Goal: Information Seeking & Learning: Learn about a topic

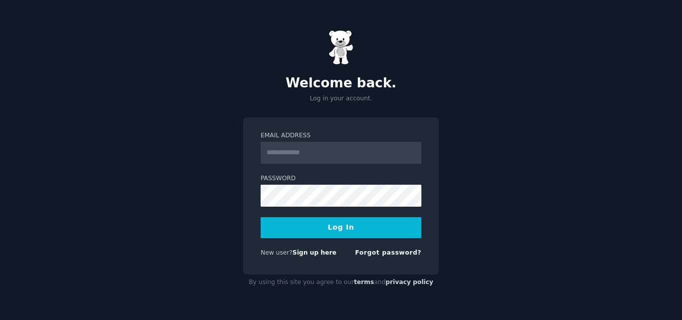
type input "**********"
click at [380, 226] on button "Log In" at bounding box center [341, 227] width 161 height 21
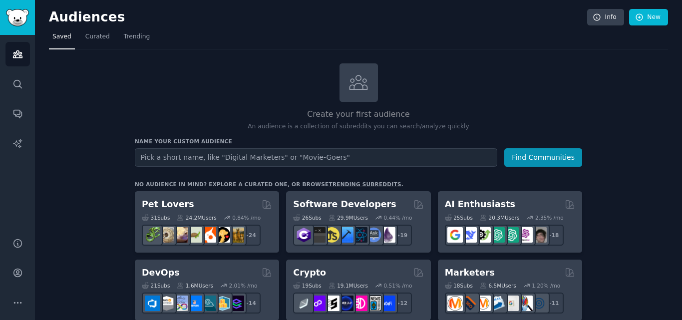
click at [280, 154] on input "text" at bounding box center [316, 157] width 363 height 18
type input "visa"
click at [504, 148] on button "Find Communities" at bounding box center [543, 157] width 78 height 18
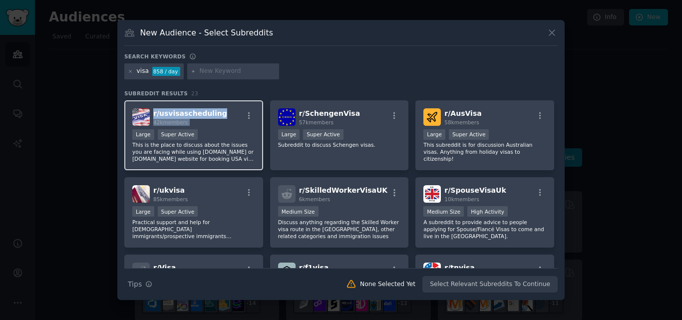
drag, startPoint x: 152, startPoint y: 115, endPoint x: 235, endPoint y: 109, distance: 83.6
click at [235, 109] on div "r/ usvisascheduling 42k members" at bounding box center [193, 116] width 123 height 17
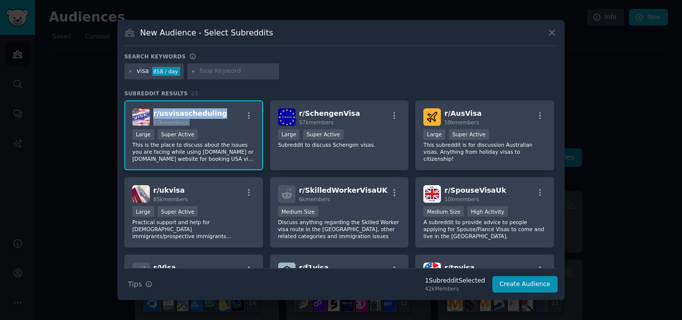
copy span "r/ usvisascheduling"
click at [347, 44] on div "New Audience - Select Subreddits" at bounding box center [340, 36] width 433 height 19
drag, startPoint x: 217, startPoint y: 114, endPoint x: 150, endPoint y: 117, distance: 67.5
click at [150, 117] on div "r/ usvisascheduling 42k members" at bounding box center [193, 116] width 123 height 17
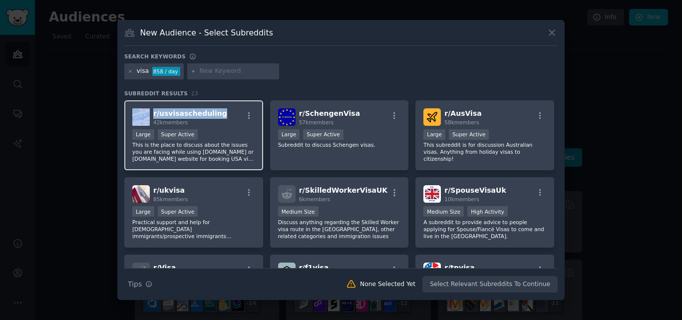
copy div "r/ usvisascheduling"
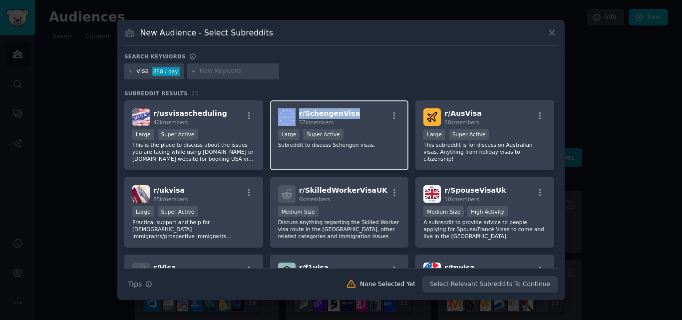
drag, startPoint x: 356, startPoint y: 112, endPoint x: 296, endPoint y: 114, distance: 59.5
click at [296, 114] on div "r/ SchengenVisa 57k members" at bounding box center [339, 116] width 123 height 17
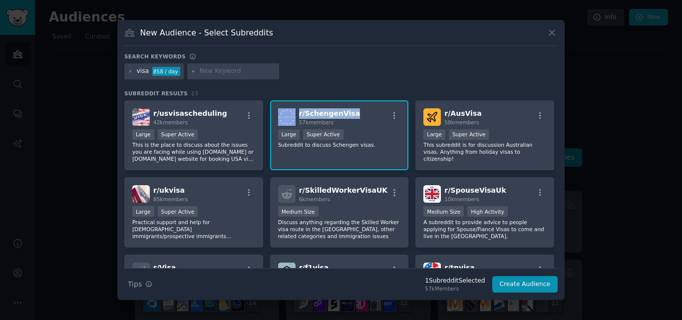
copy div "r/ SchengenVisa"
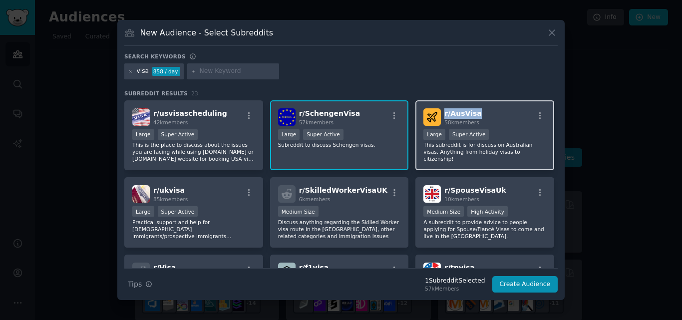
drag, startPoint x: 484, startPoint y: 110, endPoint x: 442, endPoint y: 111, distance: 42.0
click at [442, 111] on div "r/ AusVisa 58k members" at bounding box center [485, 116] width 123 height 17
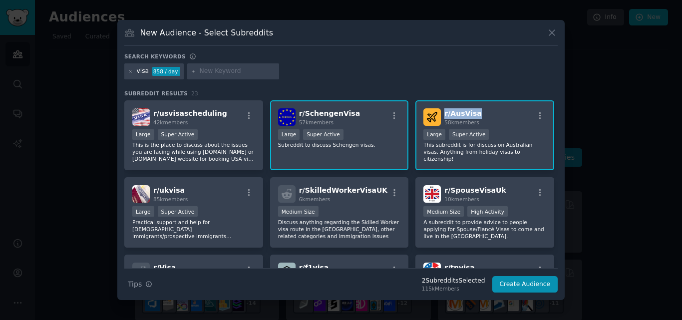
copy span "r/ AusVisa"
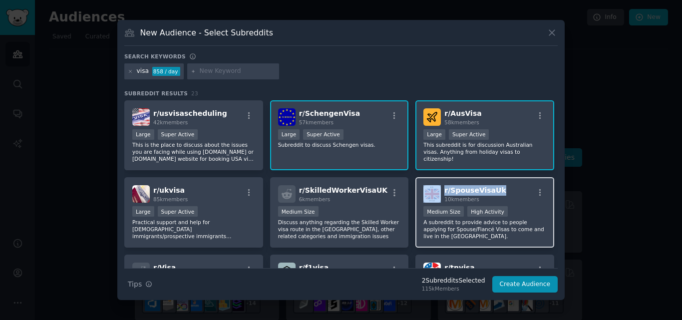
drag, startPoint x: 502, startPoint y: 185, endPoint x: 440, endPoint y: 187, distance: 61.4
click at [440, 187] on div "r/ SpouseVisaUk 10k members" at bounding box center [485, 193] width 123 height 17
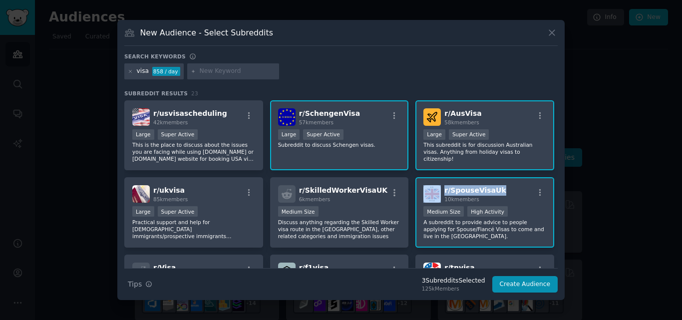
copy div "r/ SpouseVisaUk"
click at [637, 132] on div at bounding box center [341, 160] width 682 height 320
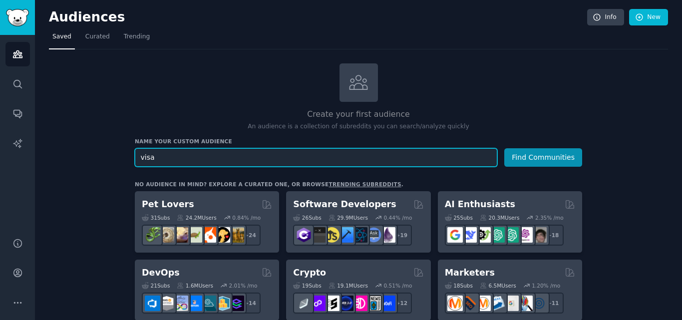
click at [263, 157] on input "visa" at bounding box center [316, 157] width 363 height 18
type input "writing"
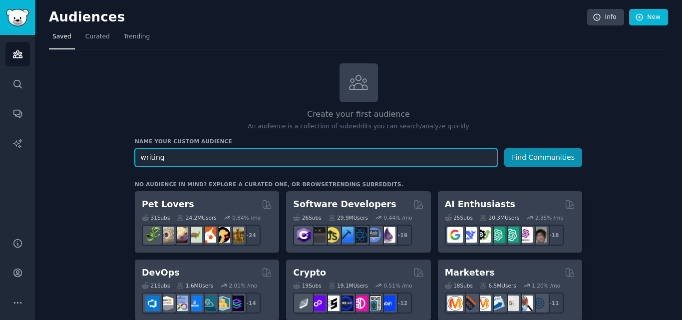
click at [504, 148] on button "Find Communities" at bounding box center [543, 157] width 78 height 18
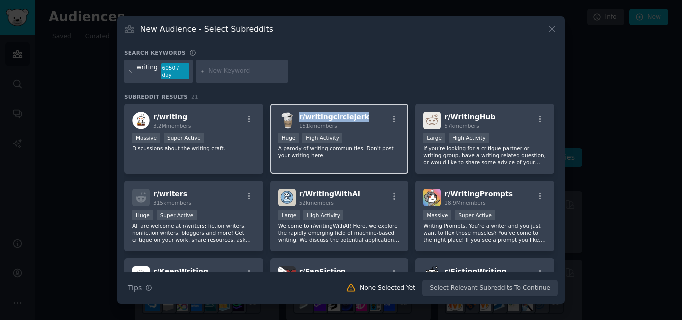
drag, startPoint x: 367, startPoint y: 113, endPoint x: 298, endPoint y: 113, distance: 68.9
click at [298, 113] on div "r/ writingcirclejerk 151k members" at bounding box center [339, 120] width 123 height 17
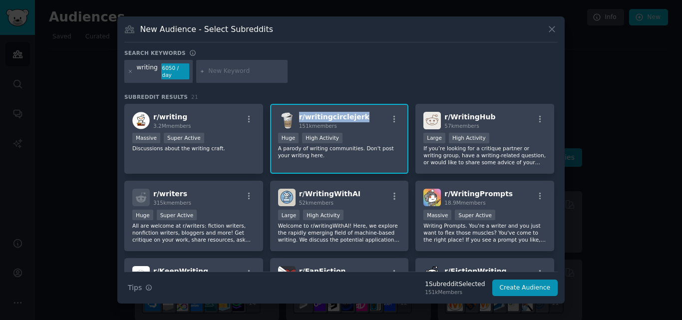
copy span "r/ writingcirclejerk"
